Goal: Task Accomplishment & Management: Complete application form

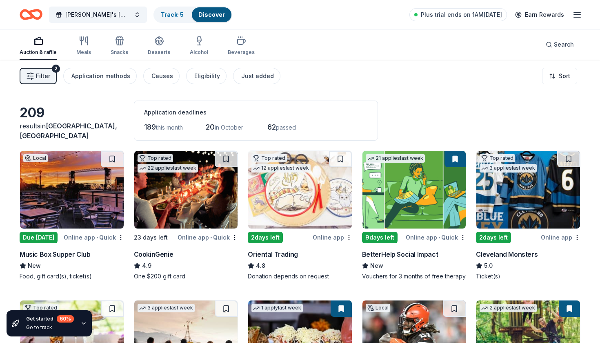
scroll to position [6282, 0]
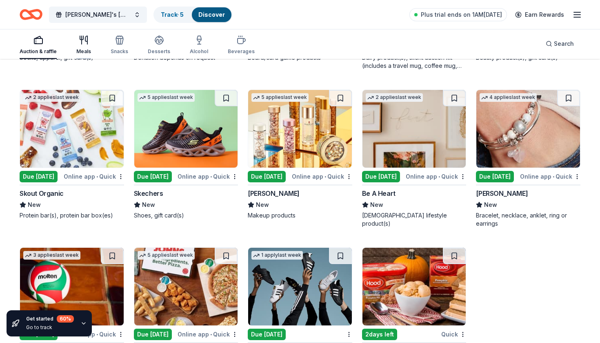
click at [80, 45] on div "Meals" at bounding box center [83, 45] width 15 height 20
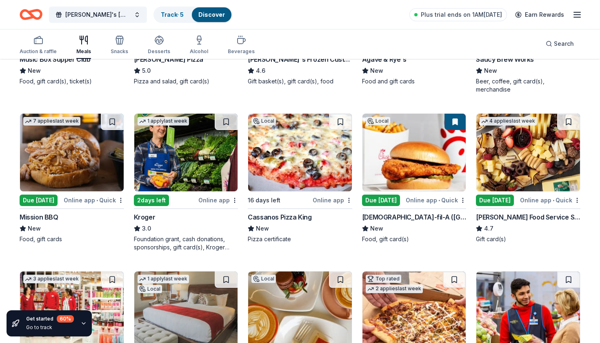
scroll to position [195, 0]
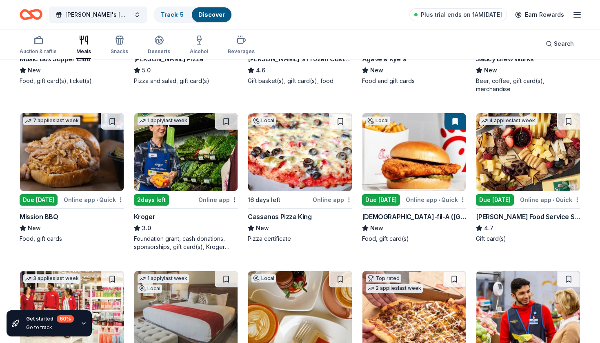
click at [64, 162] on img at bounding box center [72, 152] width 104 height 78
click at [37, 44] on rect "button" at bounding box center [38, 40] width 8 height 5
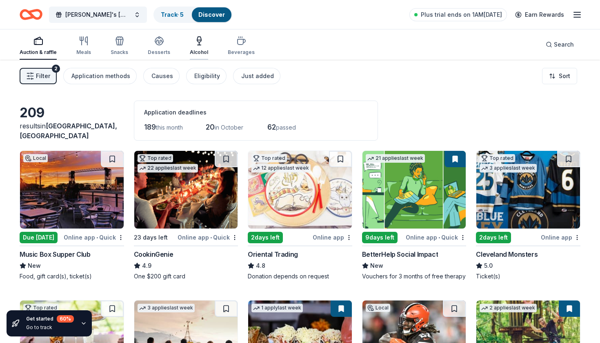
click at [199, 48] on div "Alcohol" at bounding box center [199, 46] width 18 height 20
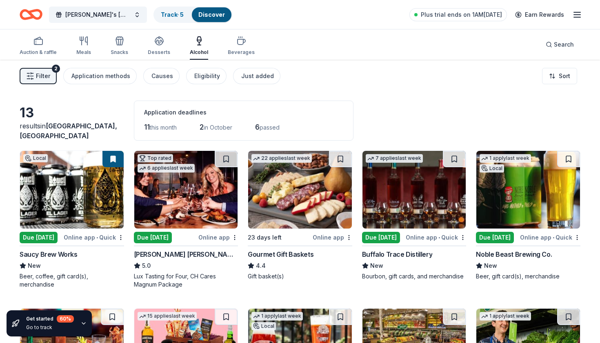
click at [191, 205] on img at bounding box center [186, 190] width 104 height 78
click at [40, 44] on icon "button" at bounding box center [38, 41] width 10 height 10
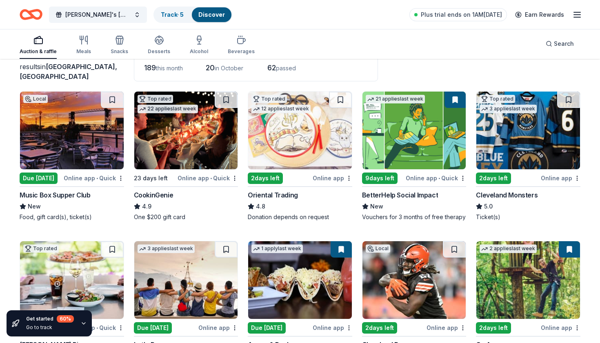
scroll to position [52, 0]
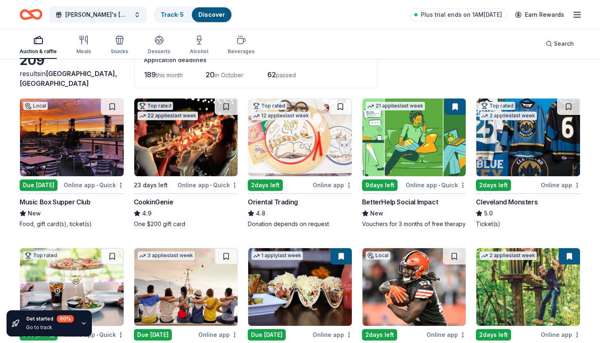
click at [294, 138] on img at bounding box center [300, 137] width 104 height 78
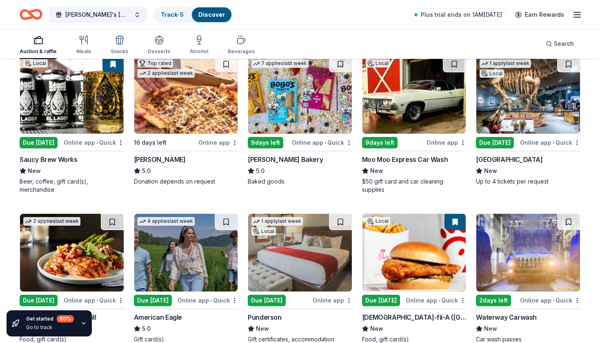
scroll to position [713, 0]
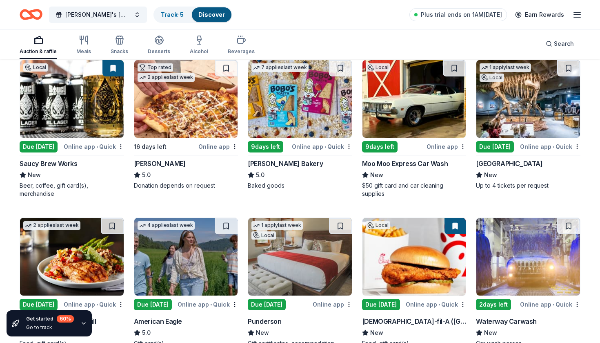
click at [512, 98] on img at bounding box center [528, 99] width 104 height 78
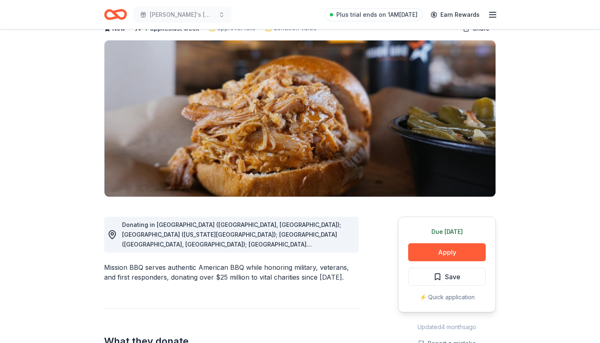
scroll to position [58, 0]
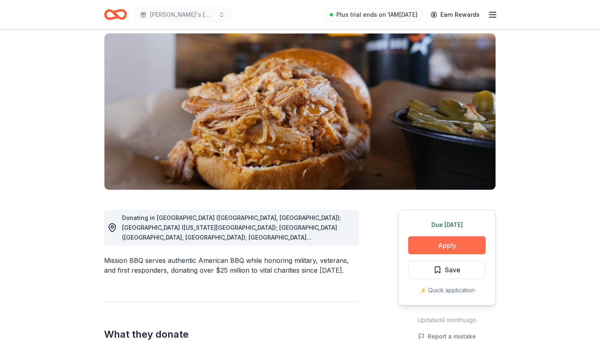
click at [435, 245] on button "Apply" at bounding box center [447, 245] width 78 height 18
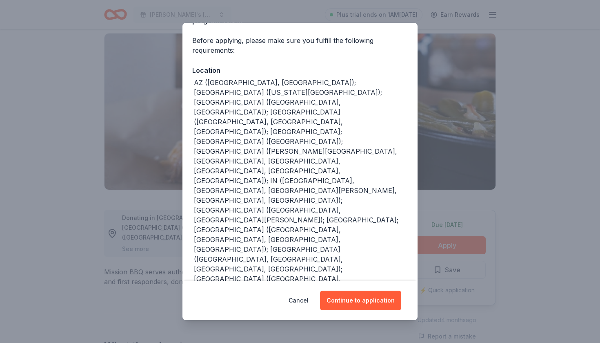
scroll to position [56, 0]
click at [354, 299] on button "Continue to application" at bounding box center [360, 300] width 81 height 20
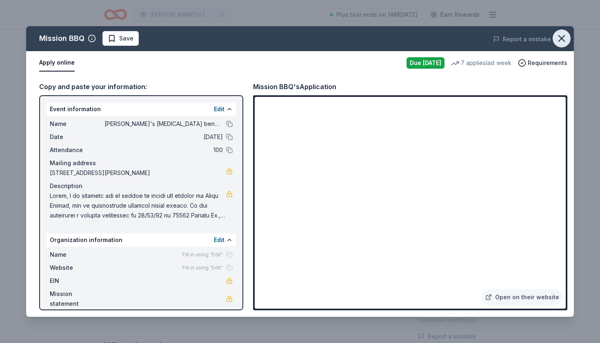
click at [558, 42] on icon "button" at bounding box center [561, 38] width 11 height 11
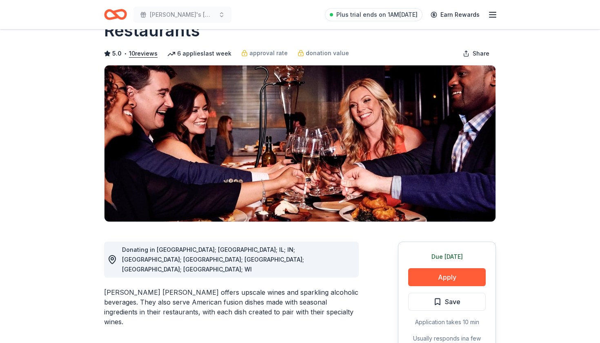
scroll to position [53, 0]
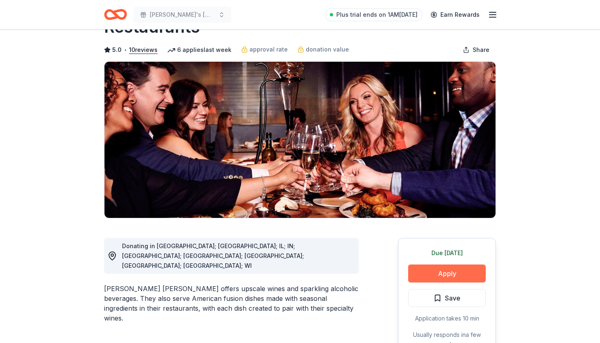
click at [446, 264] on button "Apply" at bounding box center [447, 273] width 78 height 18
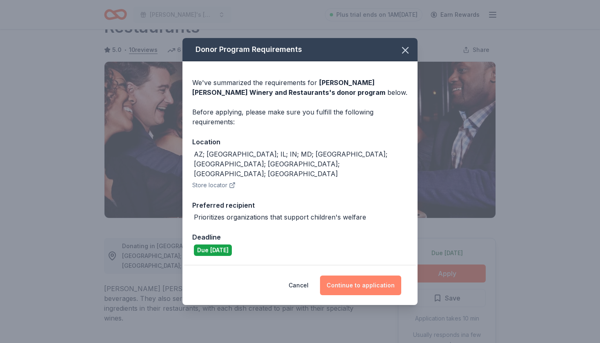
click at [351, 275] on button "Continue to application" at bounding box center [360, 285] width 81 height 20
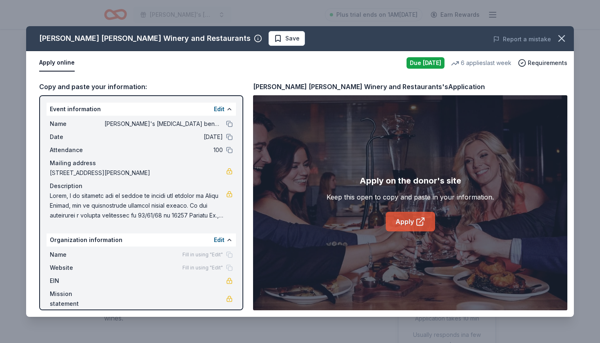
click at [395, 226] on link "Apply" at bounding box center [410, 221] width 49 height 20
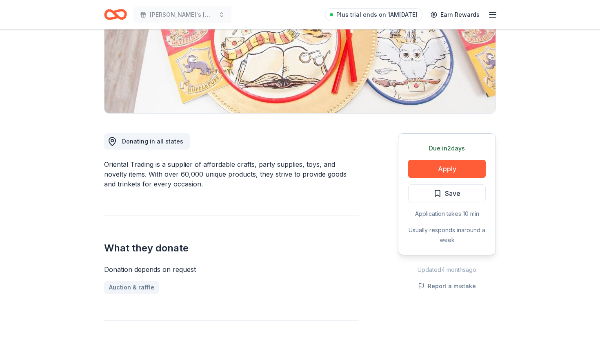
scroll to position [136, 0]
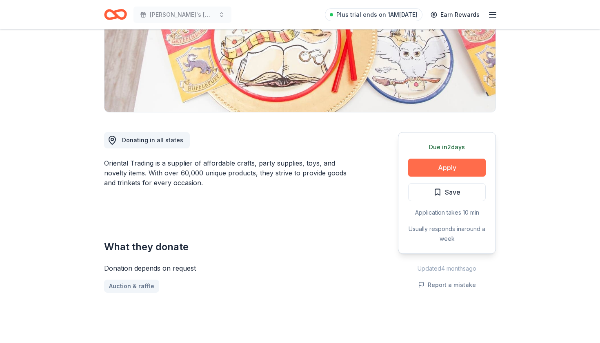
click at [423, 166] on button "Apply" at bounding box center [447, 167] width 78 height 18
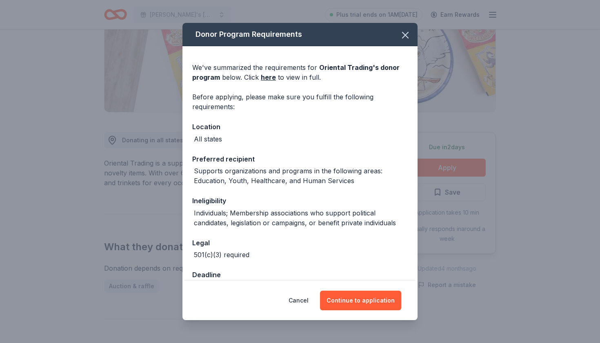
scroll to position [0, 0]
click at [305, 300] on button "Cancel" at bounding box center [299, 300] width 20 height 20
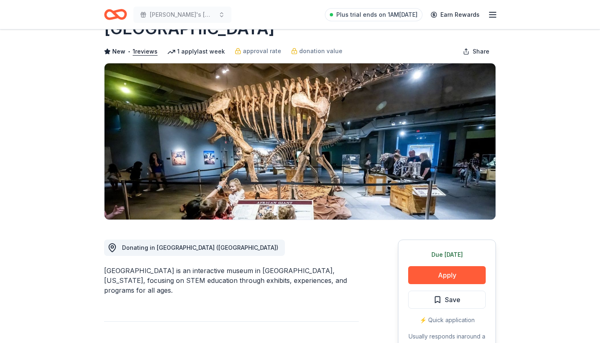
scroll to position [51, 0]
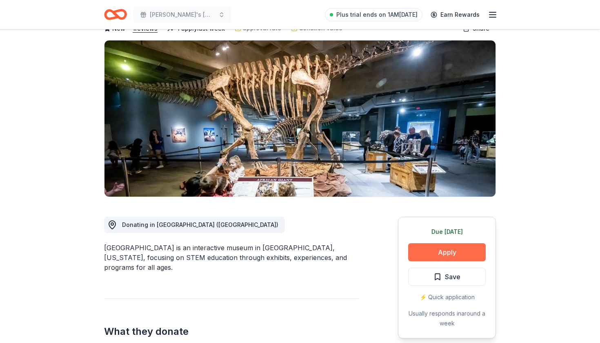
click at [423, 251] on button "Apply" at bounding box center [447, 252] width 78 height 18
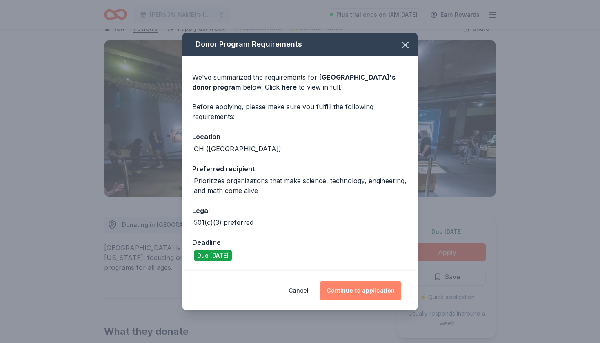
click at [367, 286] on button "Continue to application" at bounding box center [360, 290] width 81 height 20
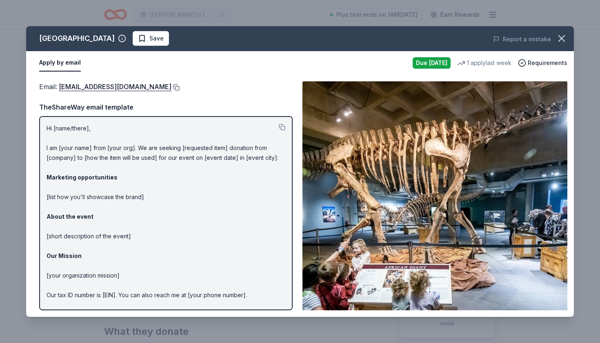
click at [171, 87] on button at bounding box center [175, 87] width 8 height 7
